Goal: Information Seeking & Learning: Learn about a topic

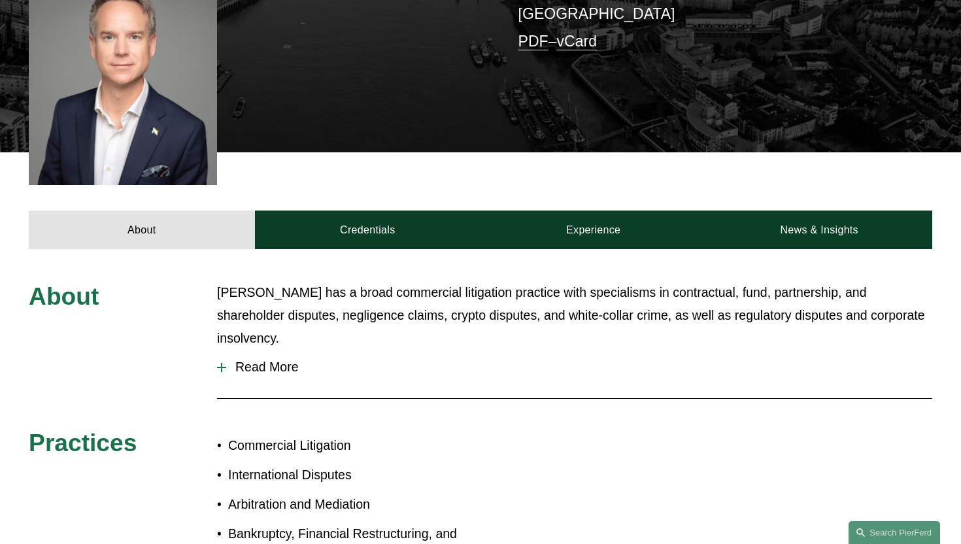
scroll to position [388, 0]
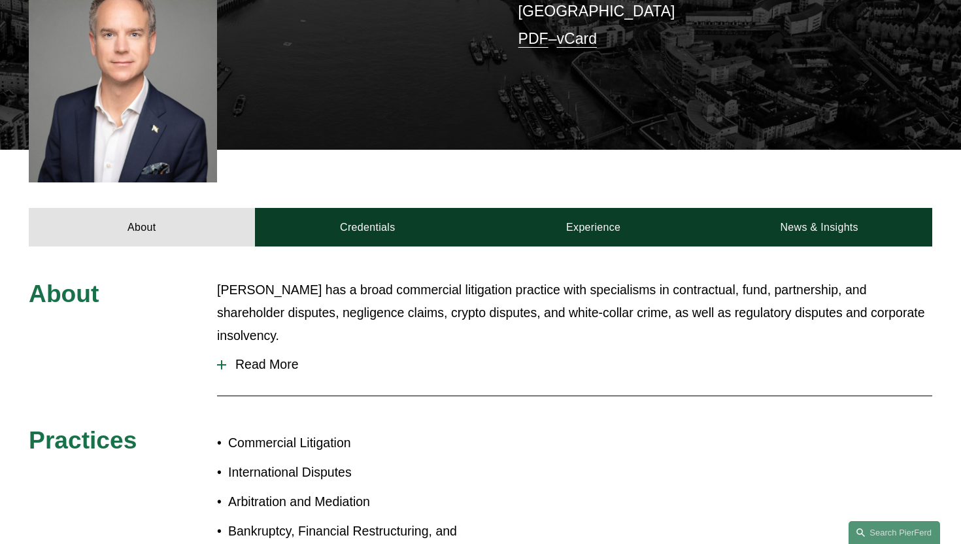
click at [378, 285] on p "Daniel has a broad commercial litigation practice with specialisms in contractu…" at bounding box center [574, 312] width 715 height 69
click at [382, 278] on p "Daniel has a broad commercial litigation practice with specialisms in contractu…" at bounding box center [574, 312] width 715 height 69
click at [406, 246] on div "About Daniel has a broad commercial litigation practice with specialisms in con…" at bounding box center [480, 439] width 961 height 386
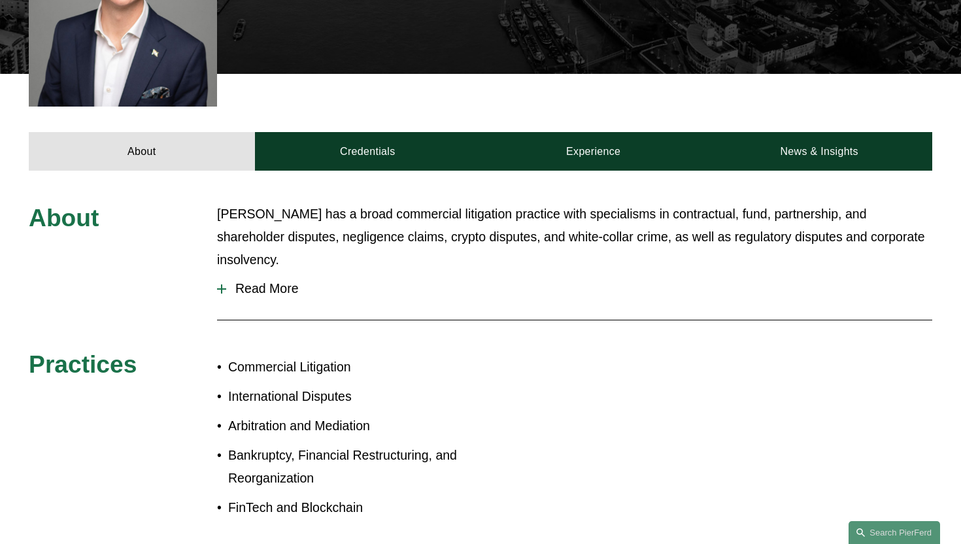
scroll to position [493, 0]
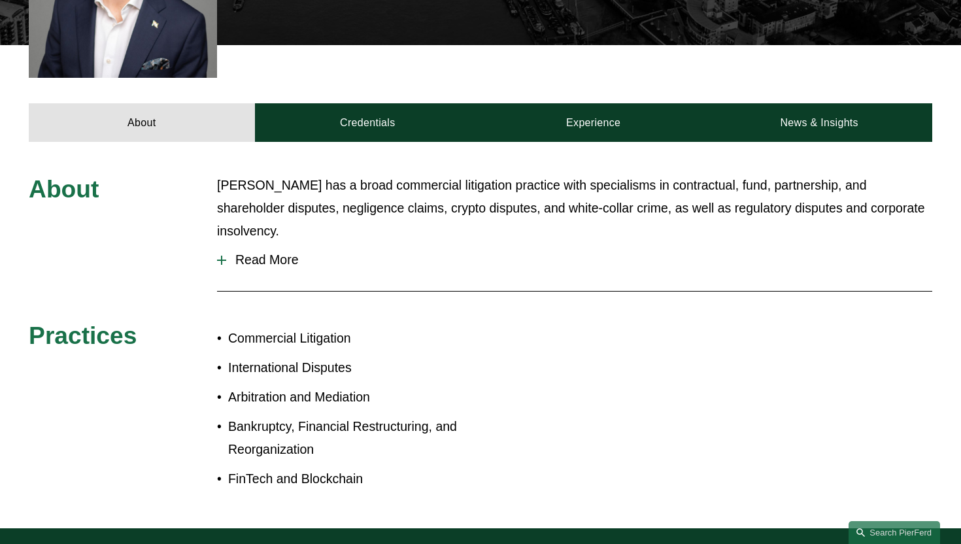
click at [269, 252] on span "Read More" at bounding box center [579, 259] width 706 height 15
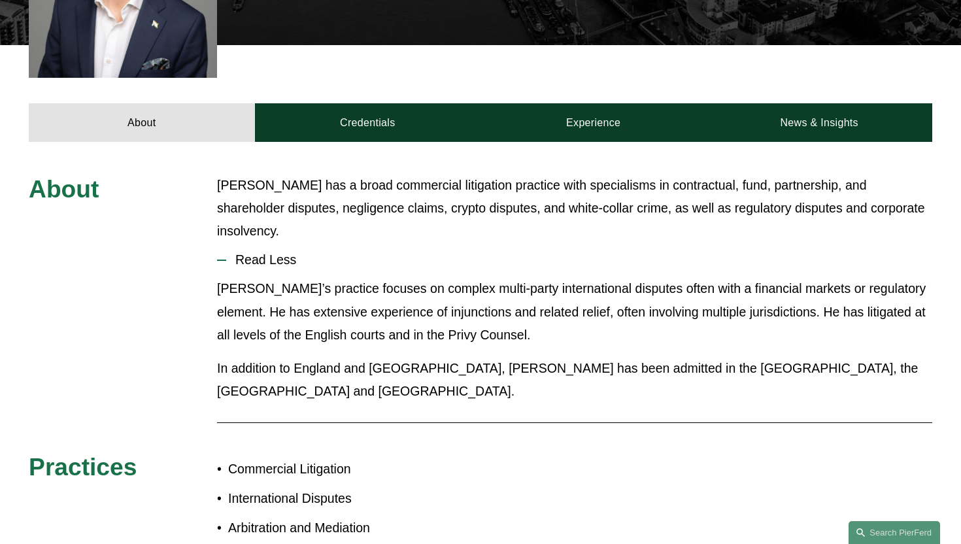
click at [257, 277] on p "Daniel’s practice focuses on complex multi-party international disputes often w…" at bounding box center [574, 311] width 715 height 69
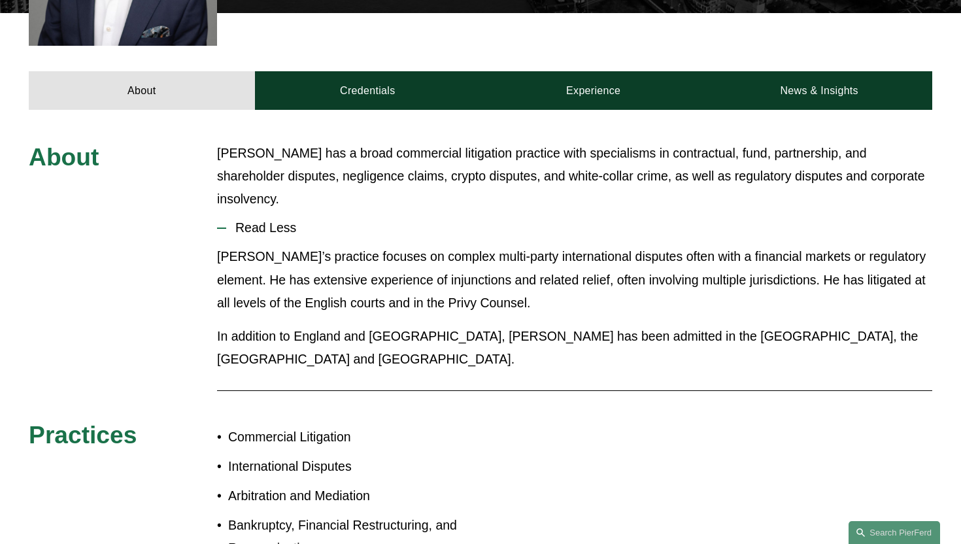
scroll to position [526, 0]
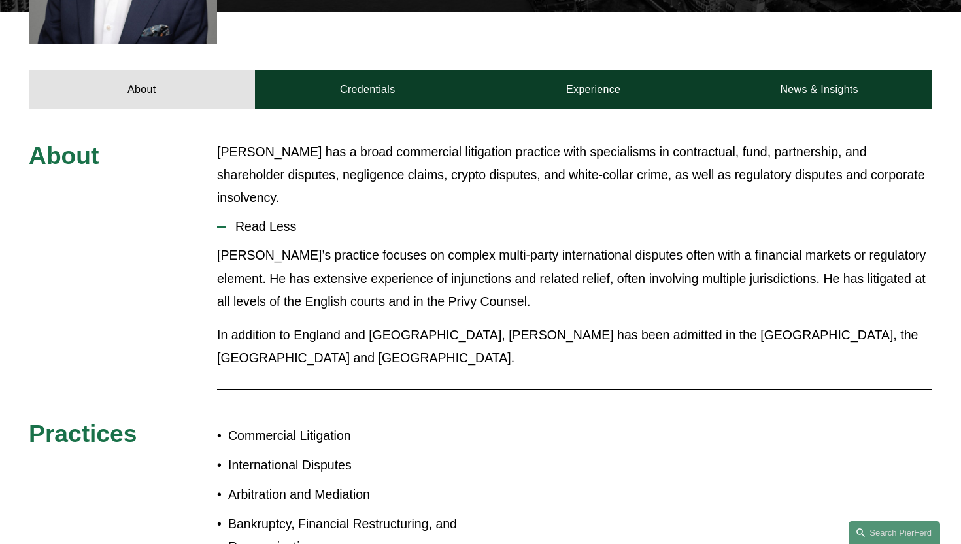
click at [508, 323] on p "In addition to England and Wales, Daniel has been admitted in the Cayman Island…" at bounding box center [574, 346] width 715 height 46
drag, startPoint x: 490, startPoint y: 253, endPoint x: 455, endPoint y: 254, distance: 34.6
click at [455, 254] on p "Daniel’s practice focuses on complex multi-party international disputes often w…" at bounding box center [574, 278] width 715 height 69
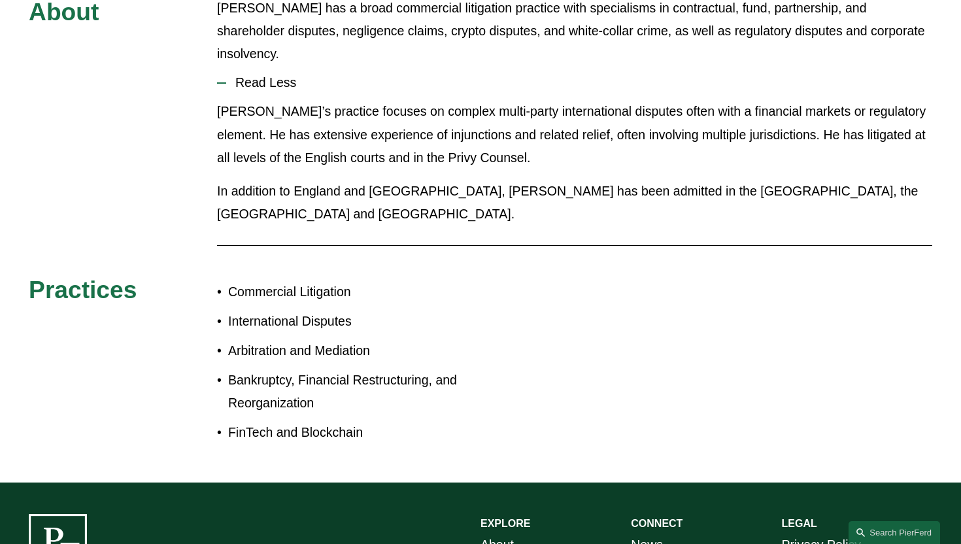
scroll to position [671, 0]
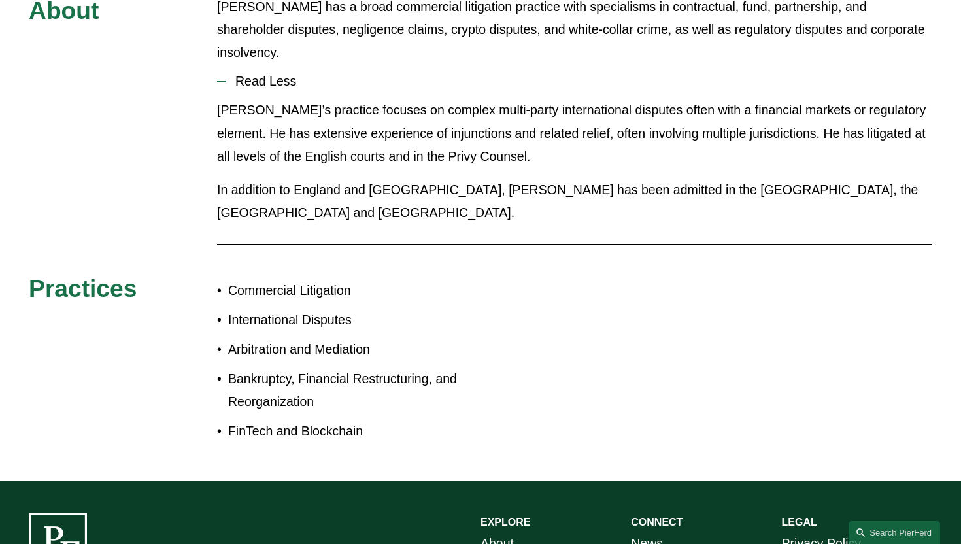
click at [384, 338] on p "Arbitration and Mediation" at bounding box center [354, 349] width 252 height 23
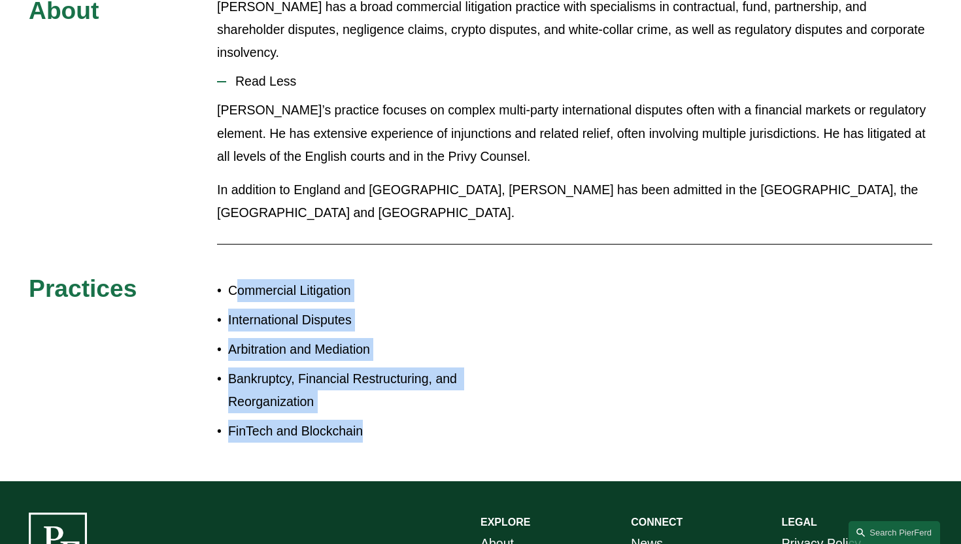
drag, startPoint x: 376, startPoint y: 376, endPoint x: 243, endPoint y: 219, distance: 205.4
click at [240, 279] on ul "Commercial Litigation International Disputes Arbitration and Mediation Bankrupt…" at bounding box center [348, 360] width 263 height 163
click at [243, 279] on p "Commercial Litigation" at bounding box center [354, 290] width 252 height 23
drag, startPoint x: 233, startPoint y: 229, endPoint x: 399, endPoint y: 370, distance: 217.9
click at [399, 370] on ul "Commercial Litigation International Disputes Arbitration and Mediation Bankrupt…" at bounding box center [348, 360] width 263 height 163
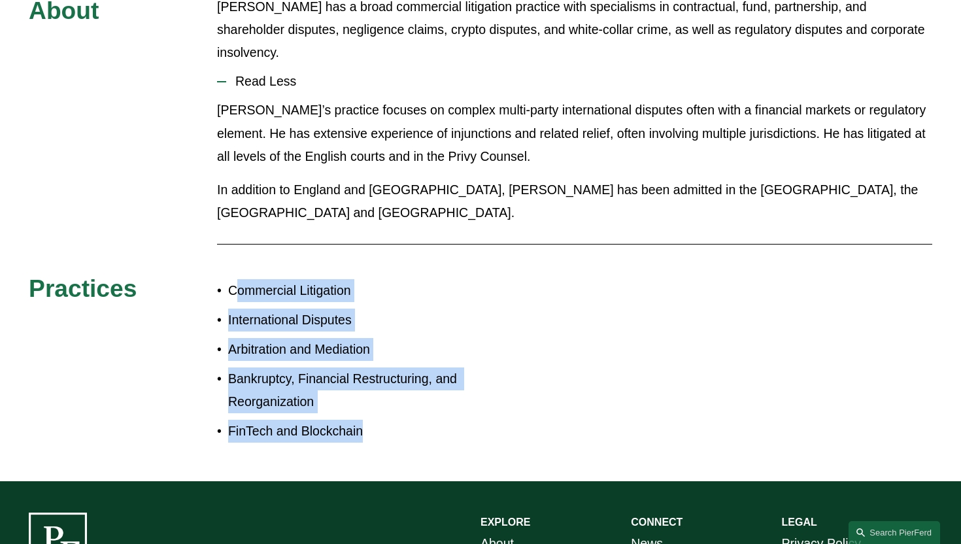
click at [399, 419] on p "FinTech and Blockchain" at bounding box center [354, 430] width 252 height 23
drag, startPoint x: 378, startPoint y: 370, endPoint x: 227, endPoint y: 224, distance: 210.3
click at [227, 279] on ul "Commercial Litigation International Disputes Arbitration and Mediation Bankrupt…" at bounding box center [348, 360] width 263 height 163
click at [228, 279] on p "Commercial Litigation" at bounding box center [354, 290] width 252 height 23
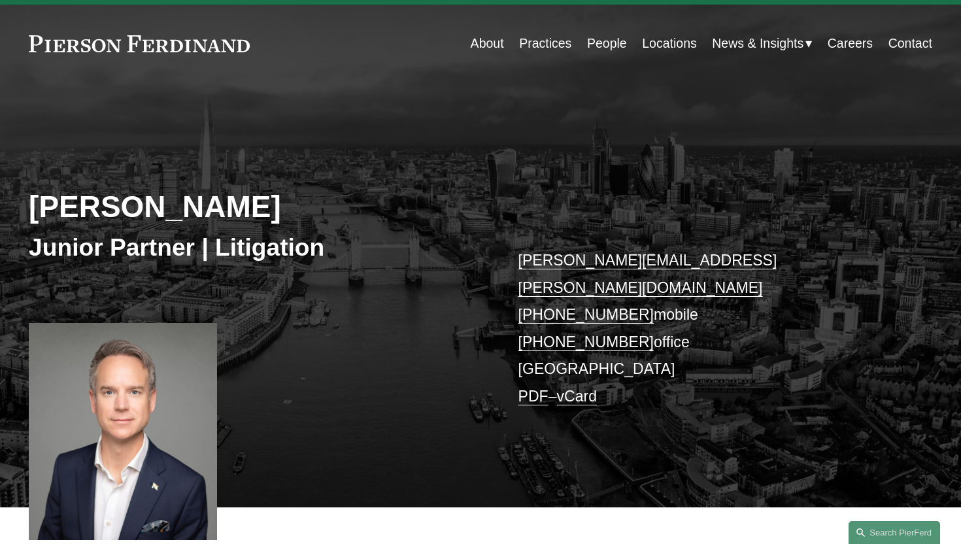
scroll to position [0, 0]
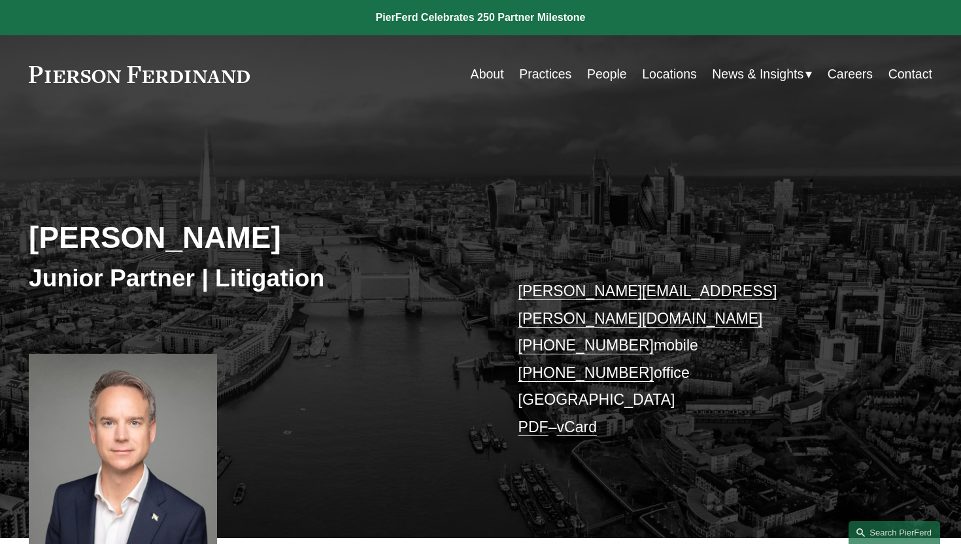
click at [861, 83] on link "Careers" at bounding box center [849, 73] width 45 height 25
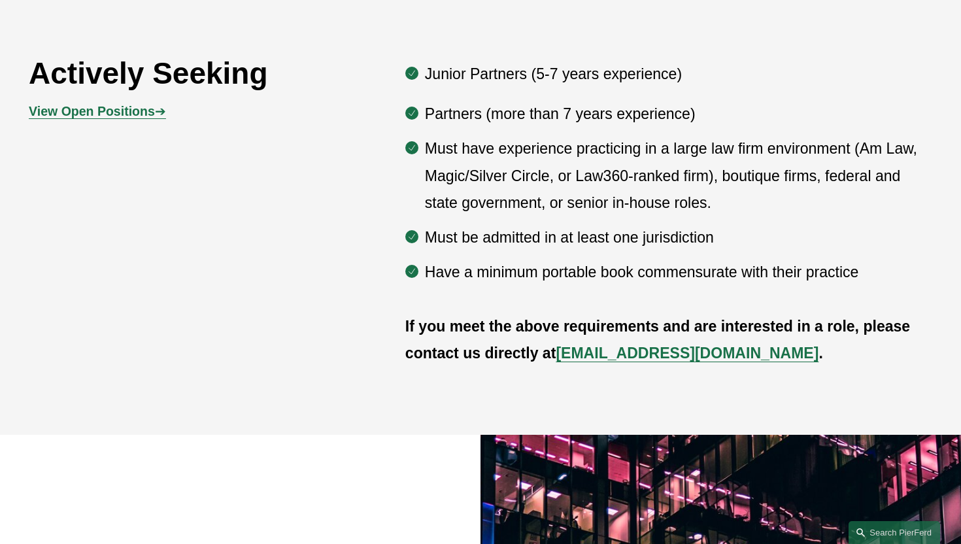
scroll to position [742, 0]
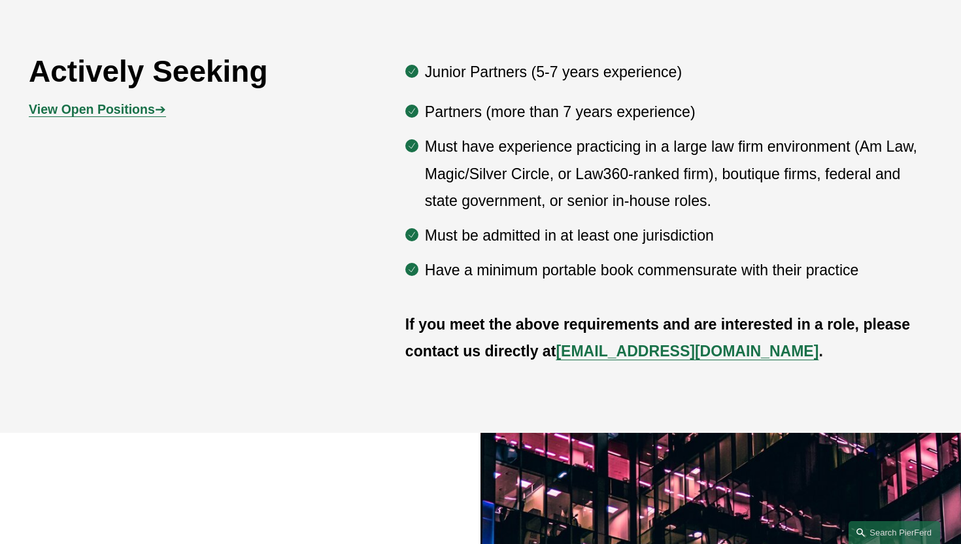
click at [378, 260] on div "Actively Seeking View Open Positions ➔ Junior Partners (5-7 years experience) P…" at bounding box center [480, 211] width 961 height 318
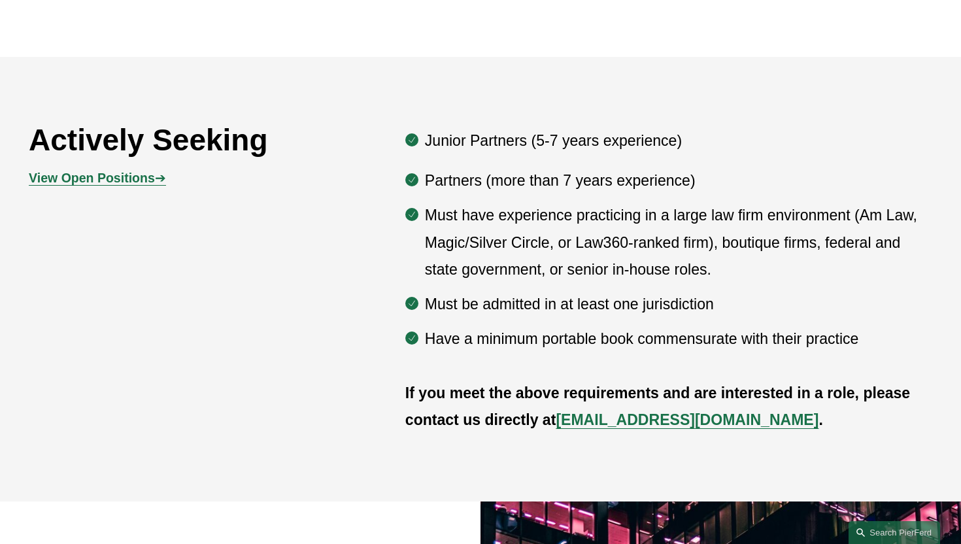
scroll to position [628, 0]
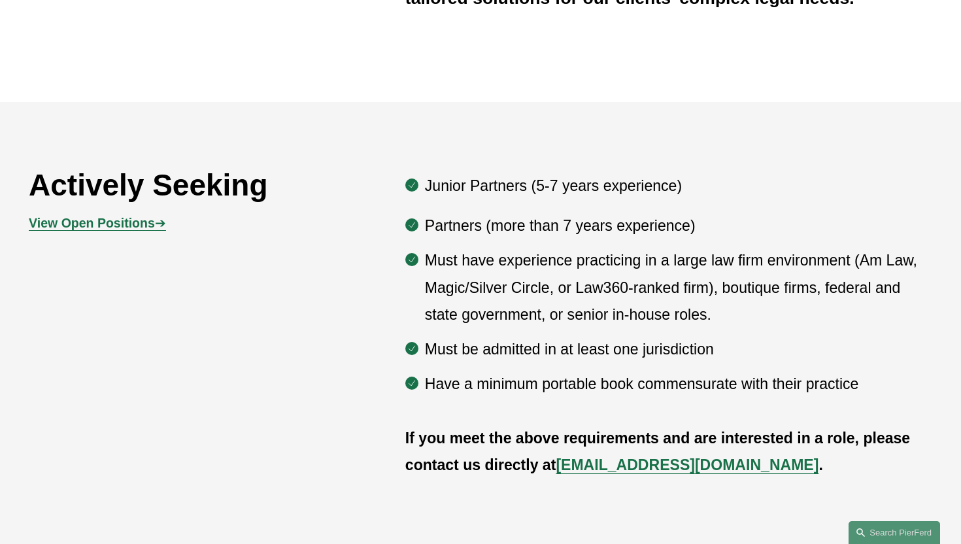
click at [348, 265] on div "Actively Seeking View Open Positions ➔ Junior Partners (5-7 years experience) P…" at bounding box center [480, 324] width 961 height 318
click at [147, 223] on strong "View Open Positions" at bounding box center [92, 223] width 126 height 14
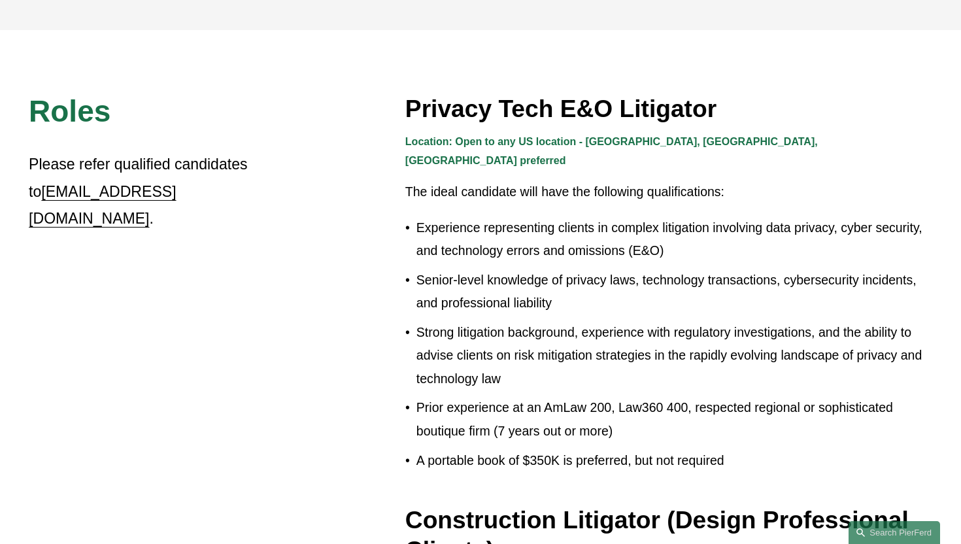
scroll to position [352, 0]
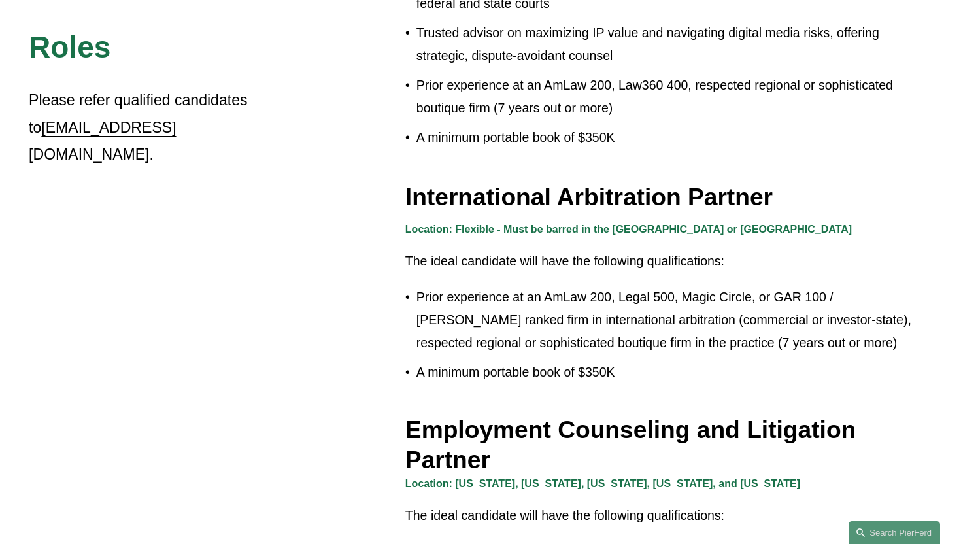
scroll to position [1517, 0]
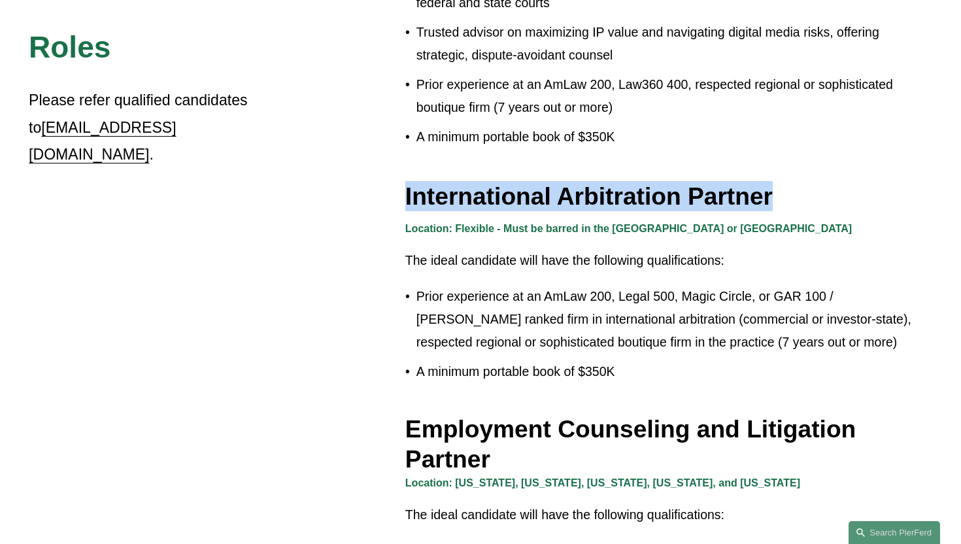
drag, startPoint x: 395, startPoint y: 189, endPoint x: 847, endPoint y: 205, distance: 452.4
click at [847, 205] on h3 "International Arbitration Partner" at bounding box center [668, 196] width 527 height 30
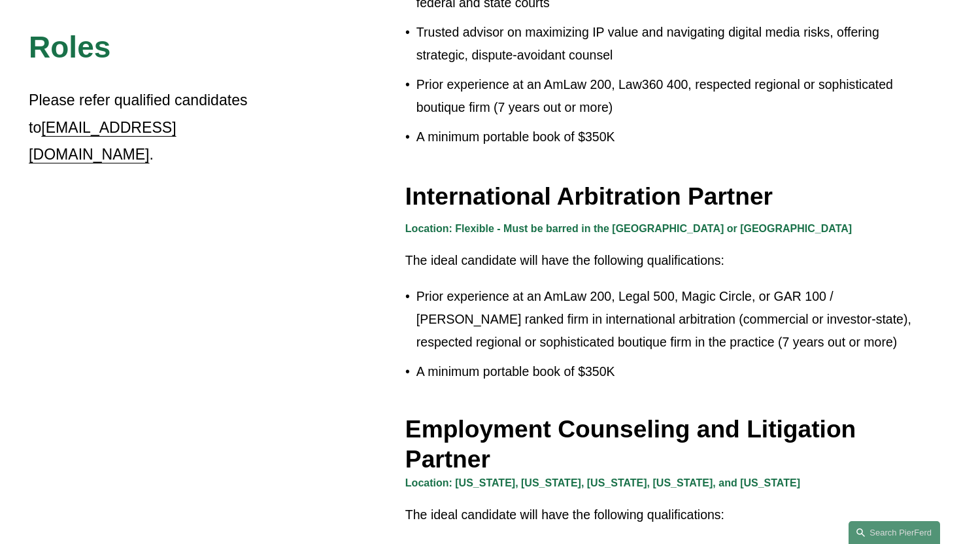
click at [791, 231] on p "Location: Flexible - Must be barred in the [GEOGRAPHIC_DATA] or [GEOGRAPHIC_DAT…" at bounding box center [668, 229] width 527 height 19
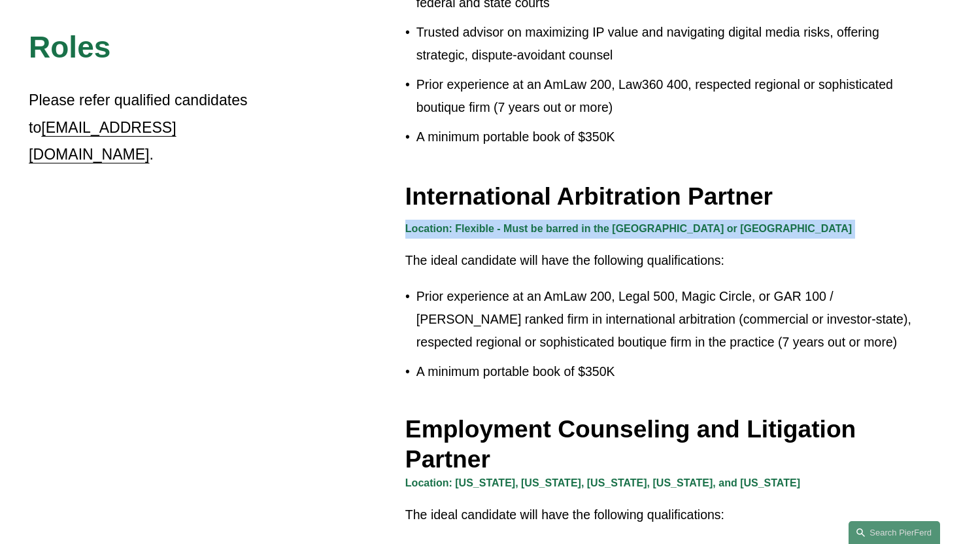
click at [791, 231] on p "Location: Flexible - Must be barred in the [GEOGRAPHIC_DATA] or [GEOGRAPHIC_DAT…" at bounding box center [668, 229] width 527 height 19
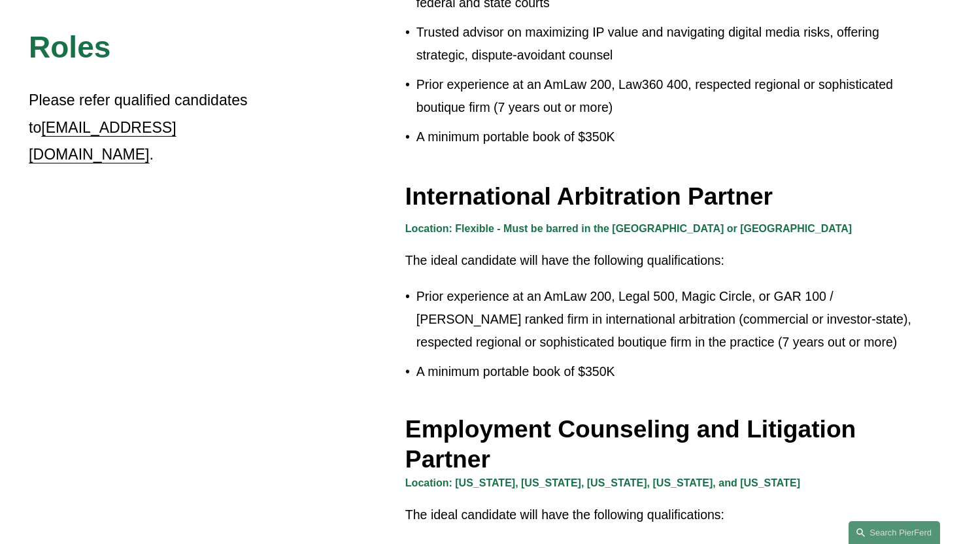
click at [785, 237] on p "Location: Flexible - Must be barred in the [GEOGRAPHIC_DATA] or [GEOGRAPHIC_DAT…" at bounding box center [668, 229] width 527 height 19
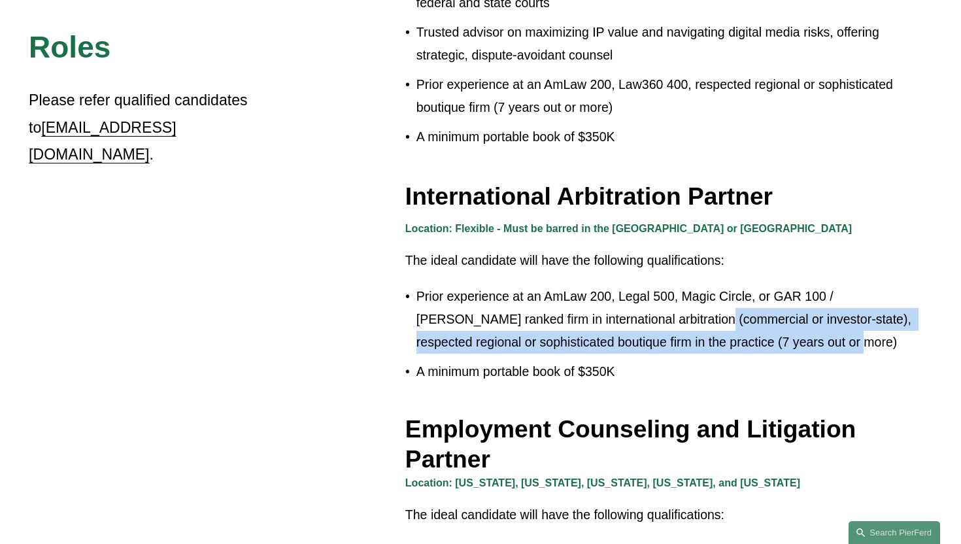
drag, startPoint x: 799, startPoint y: 345, endPoint x: 665, endPoint y: 325, distance: 136.0
click at [665, 325] on p "Prior experience at an AmLaw 200, Legal 500, Magic Circle, or GAR 100 / [PERSON…" at bounding box center [674, 319] width 516 height 69
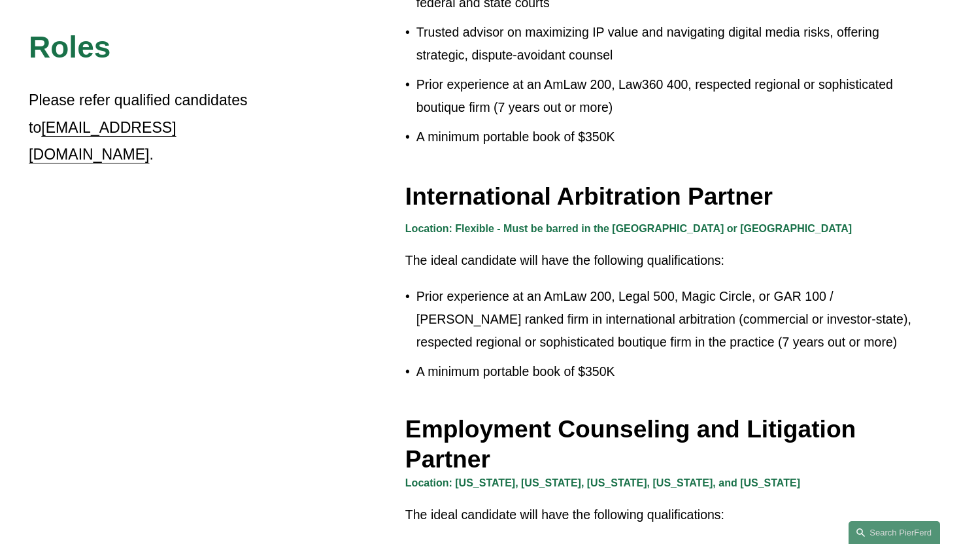
click at [421, 148] on p "A minimum portable book of $350K" at bounding box center [674, 136] width 516 height 23
